Goal: Book appointment/travel/reservation

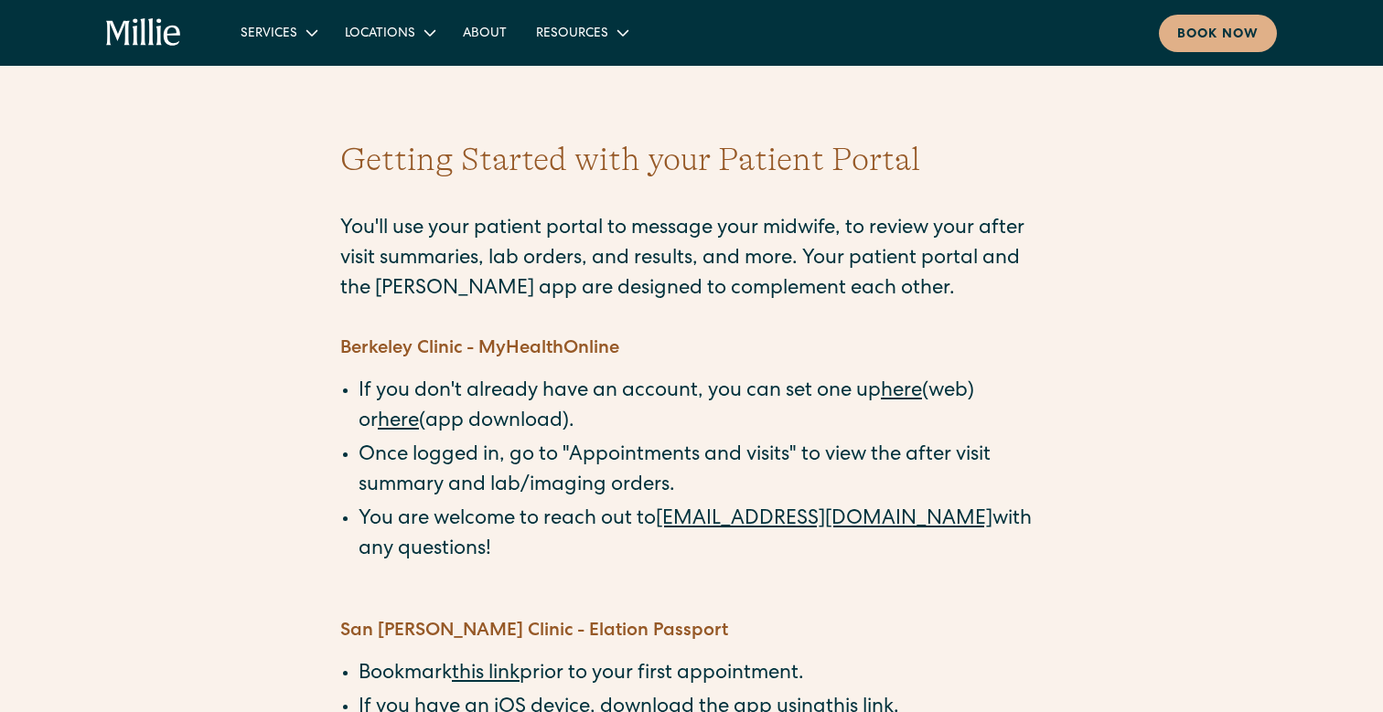
scroll to position [16, 0]
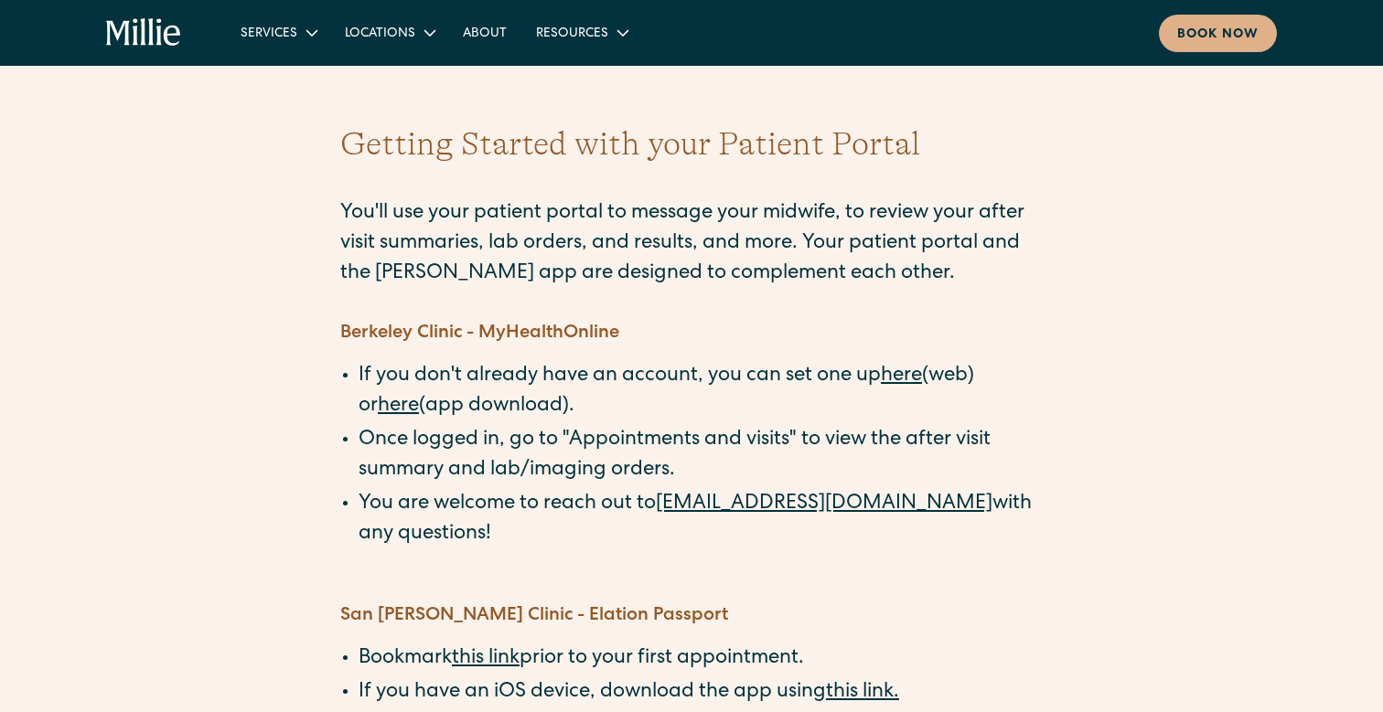
click at [915, 381] on link "here" at bounding box center [901, 377] width 41 height 20
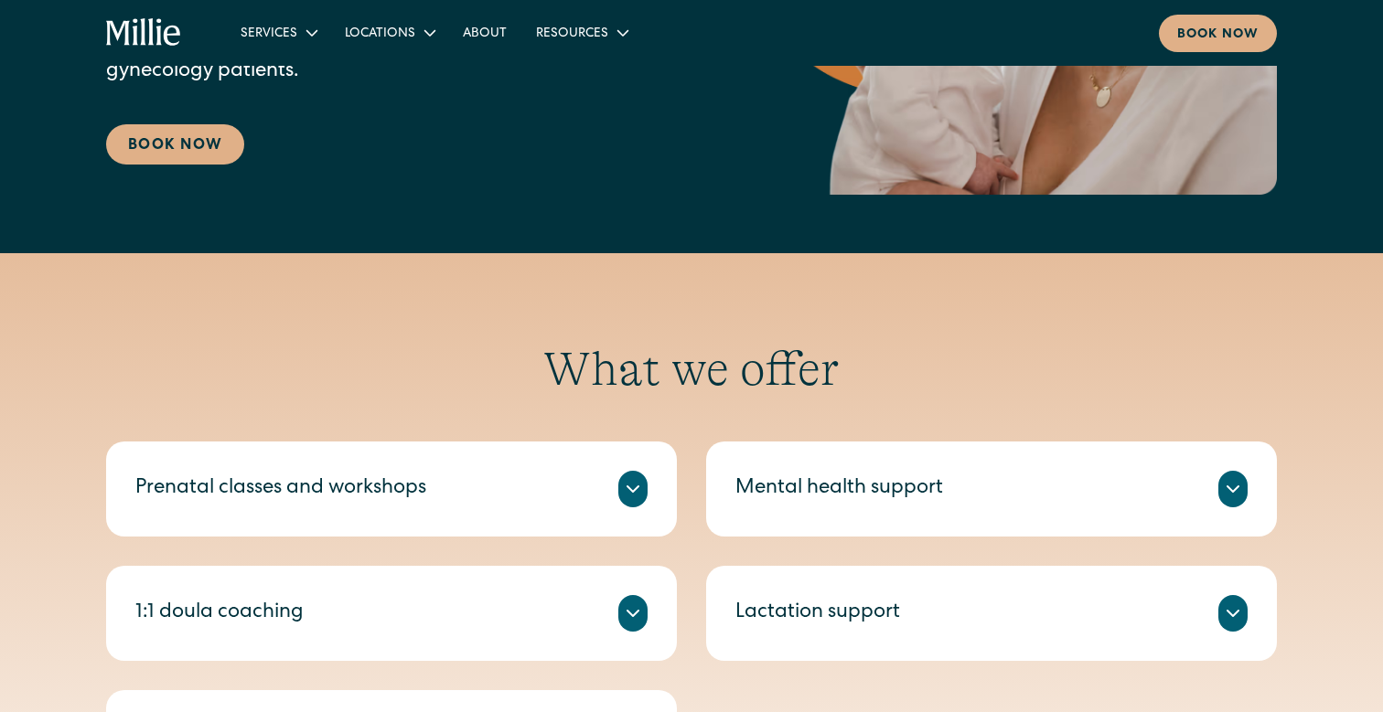
scroll to position [194, 0]
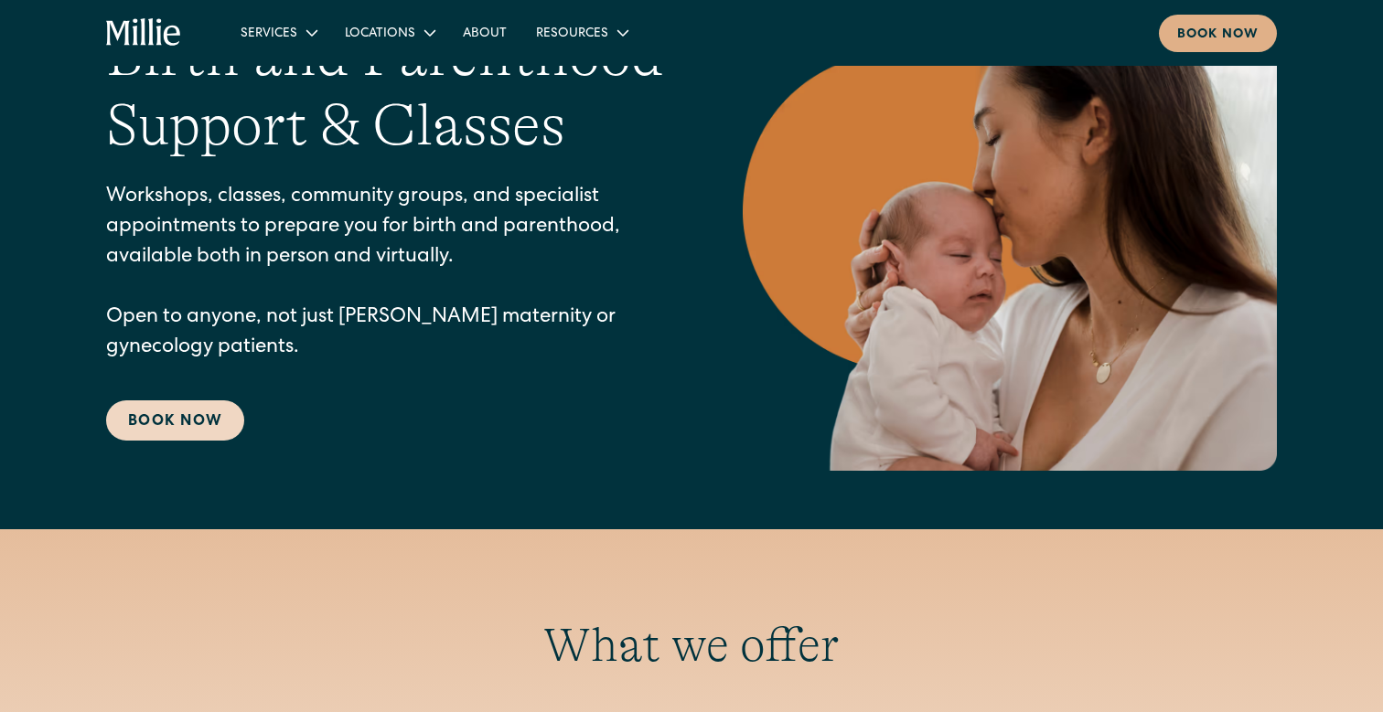
click at [199, 425] on link "Book Now" at bounding box center [175, 421] width 138 height 40
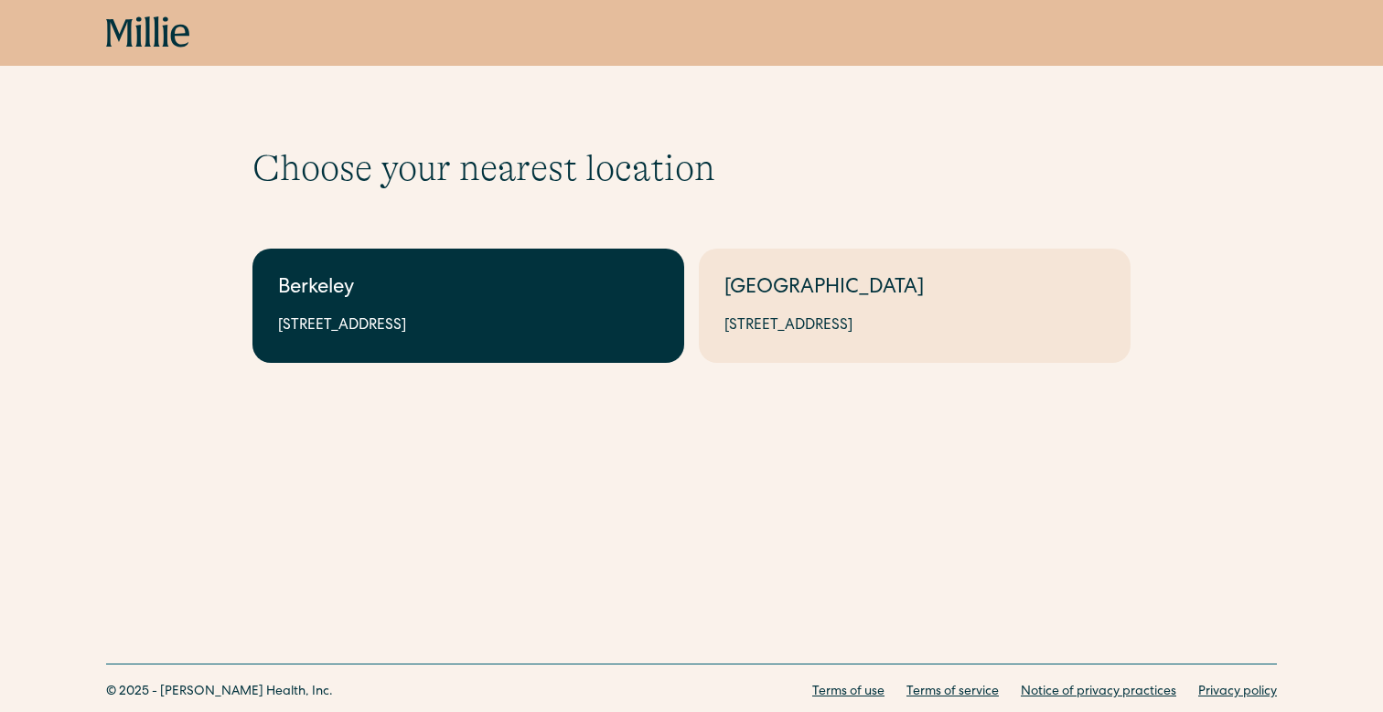
click at [381, 297] on div "Berkeley" at bounding box center [468, 289] width 380 height 30
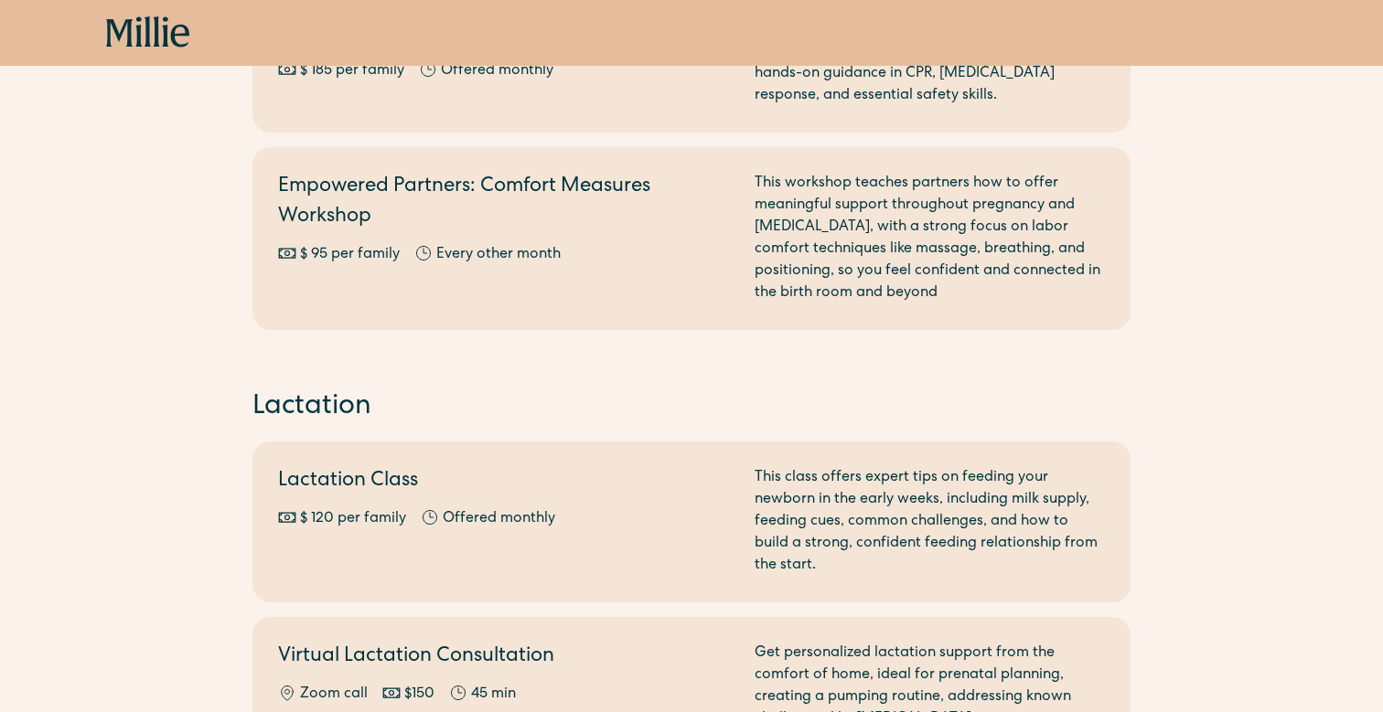
scroll to position [1260, 0]
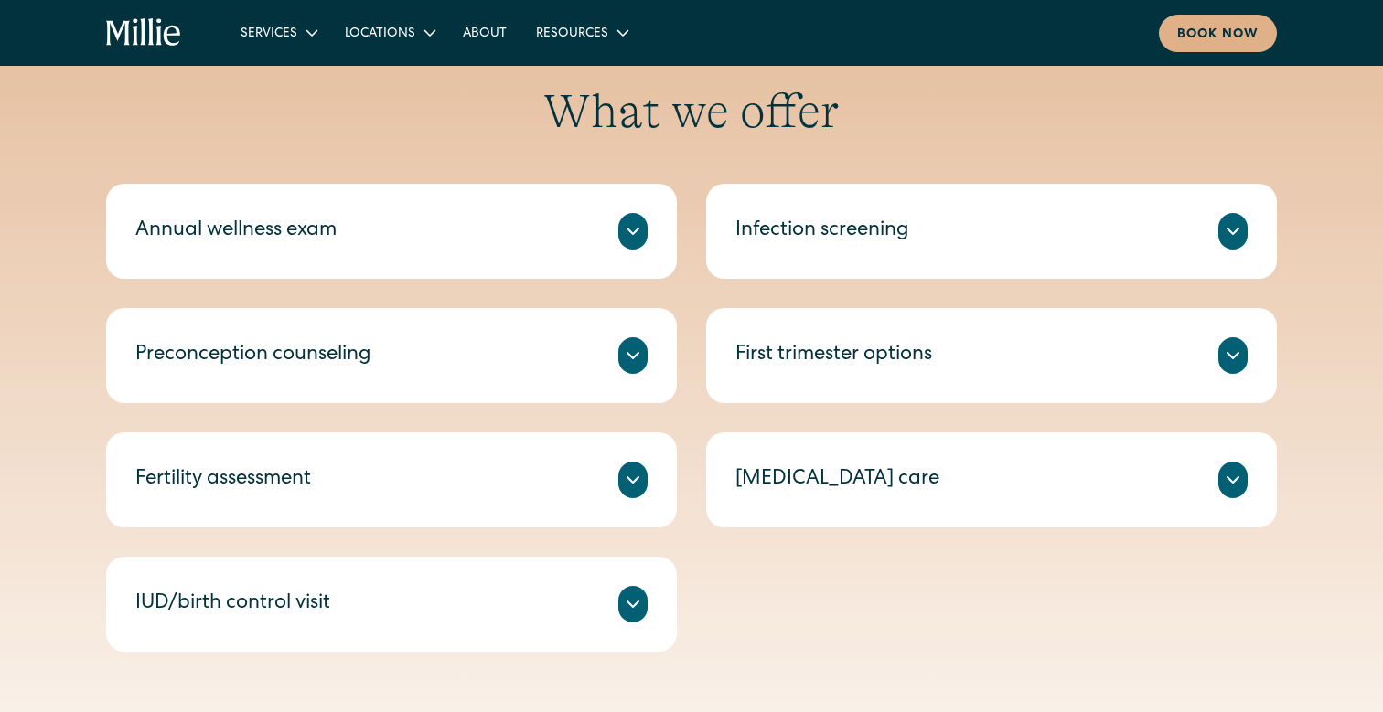
scroll to position [930, 0]
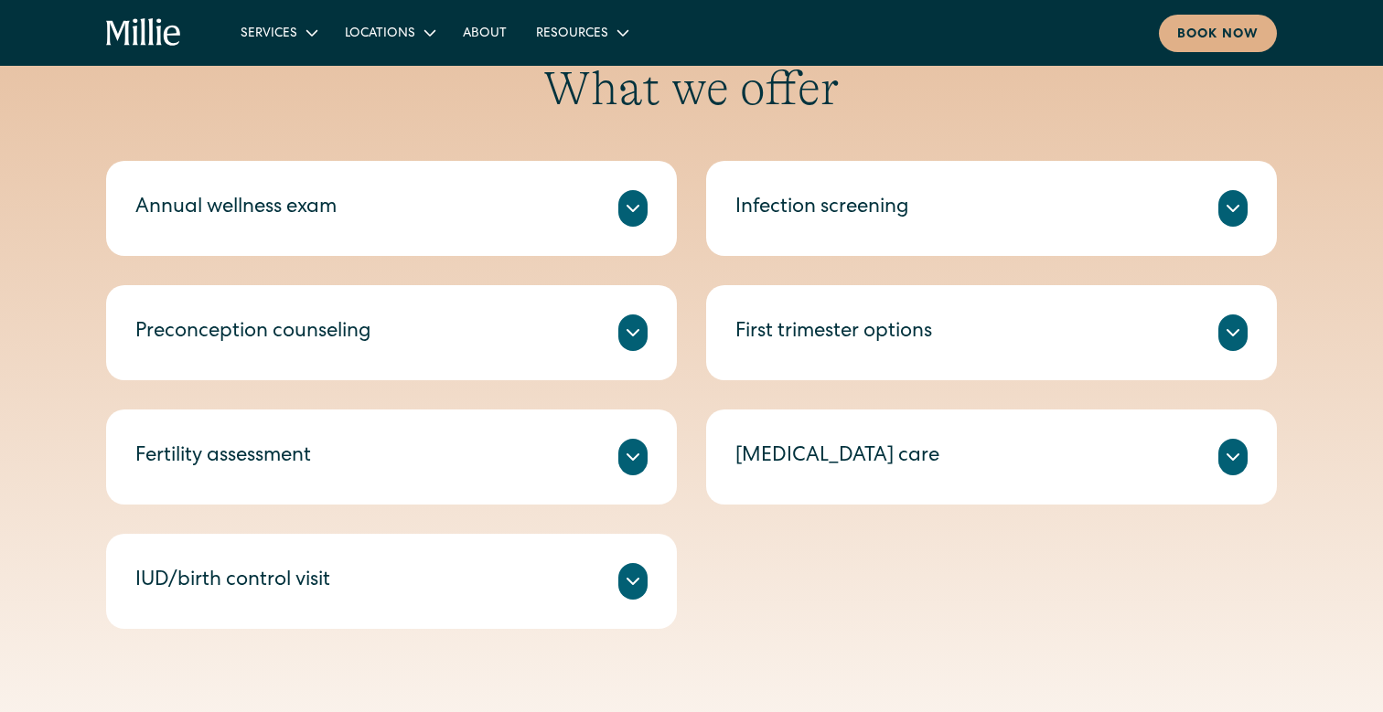
click at [562, 209] on div "Annual wellness exam" at bounding box center [391, 208] width 512 height 37
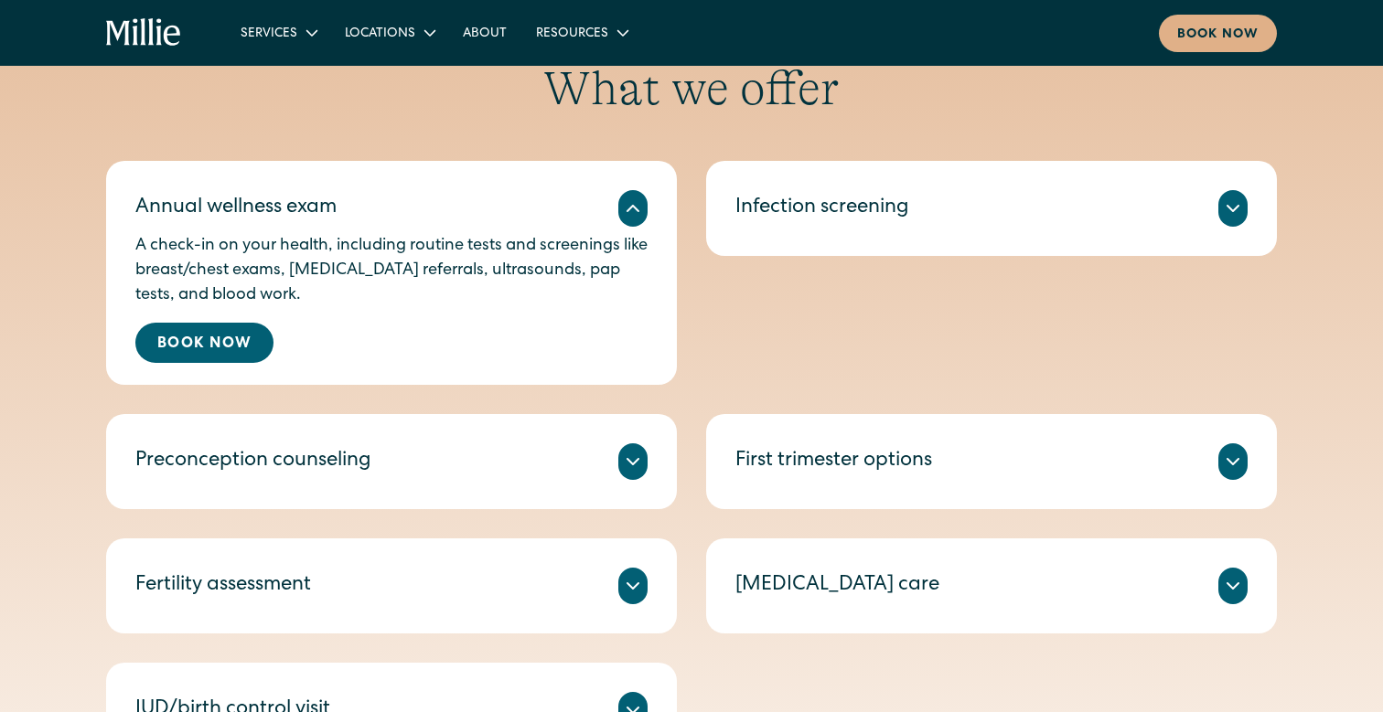
click at [570, 428] on div "Preconception counseling Compassionate counseling on evidence-based ways to imp…" at bounding box center [391, 461] width 571 height 95
click at [578, 477] on div "Preconception counseling" at bounding box center [391, 462] width 512 height 37
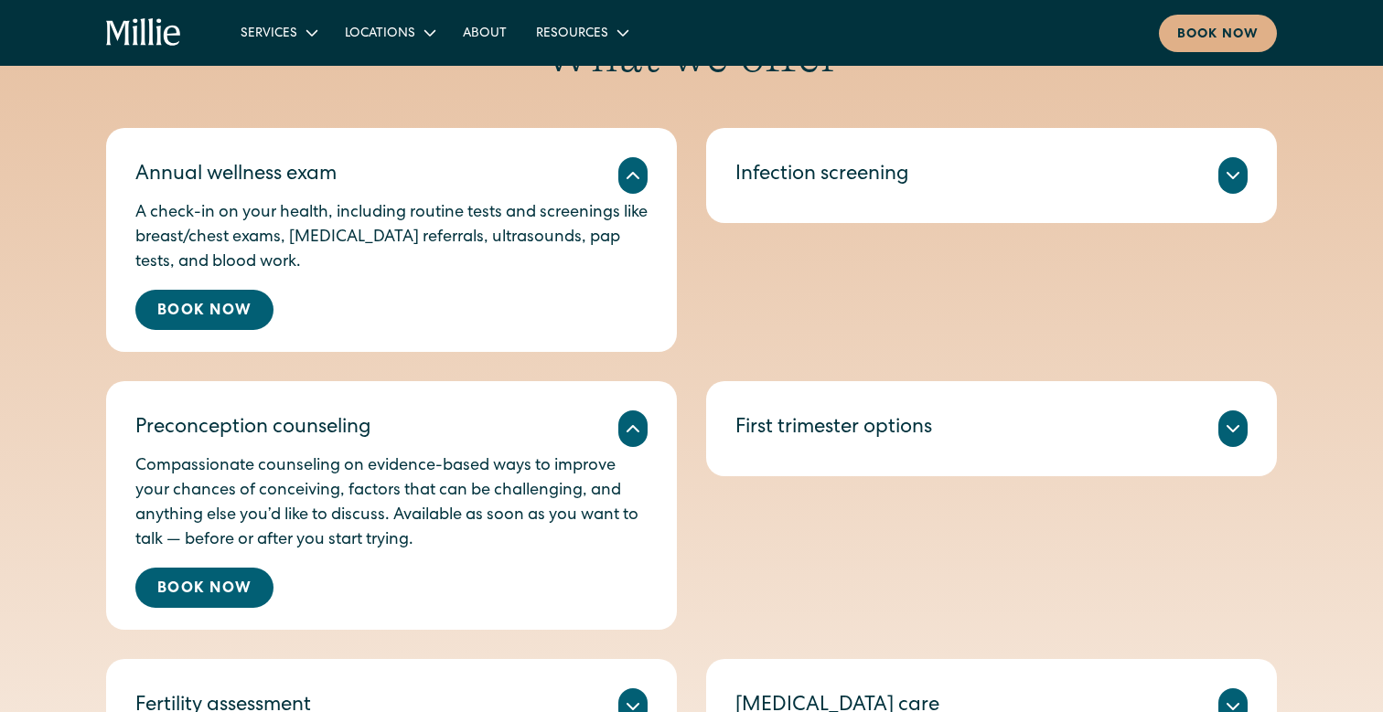
scroll to position [971, 0]
